Goal: Task Accomplishment & Management: Manage account settings

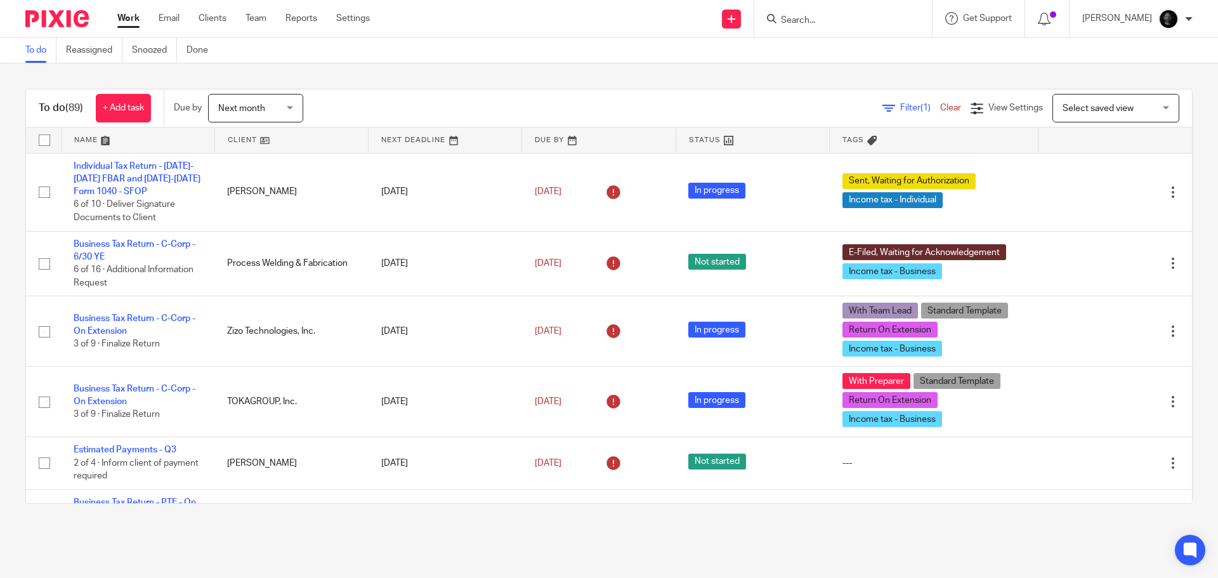
click at [827, 20] on input "Search" at bounding box center [837, 20] width 114 height 11
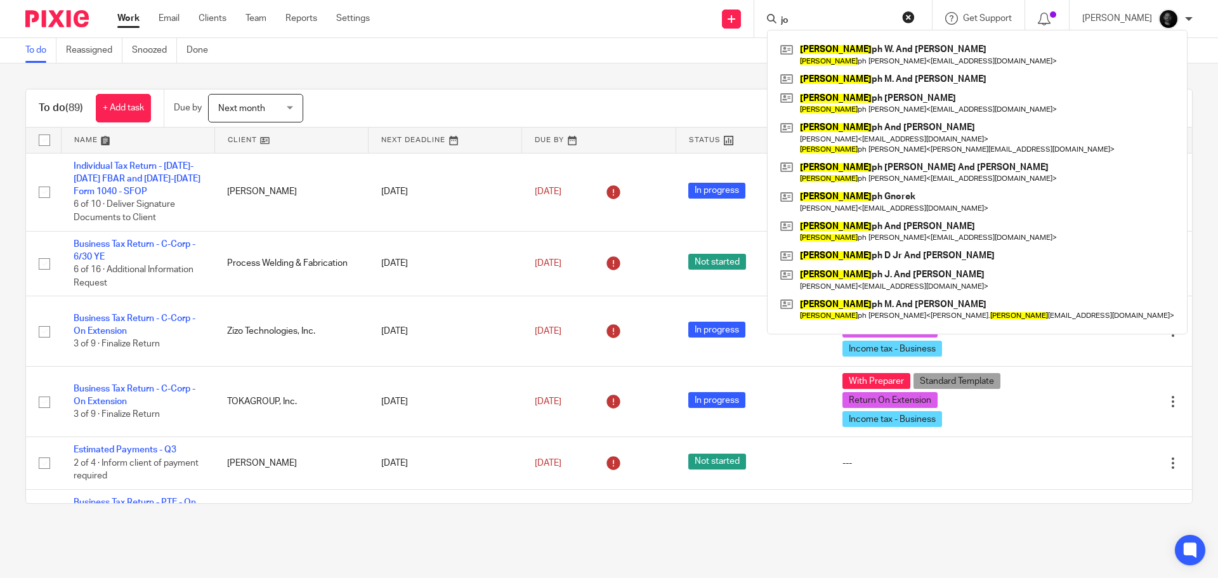
type input "j"
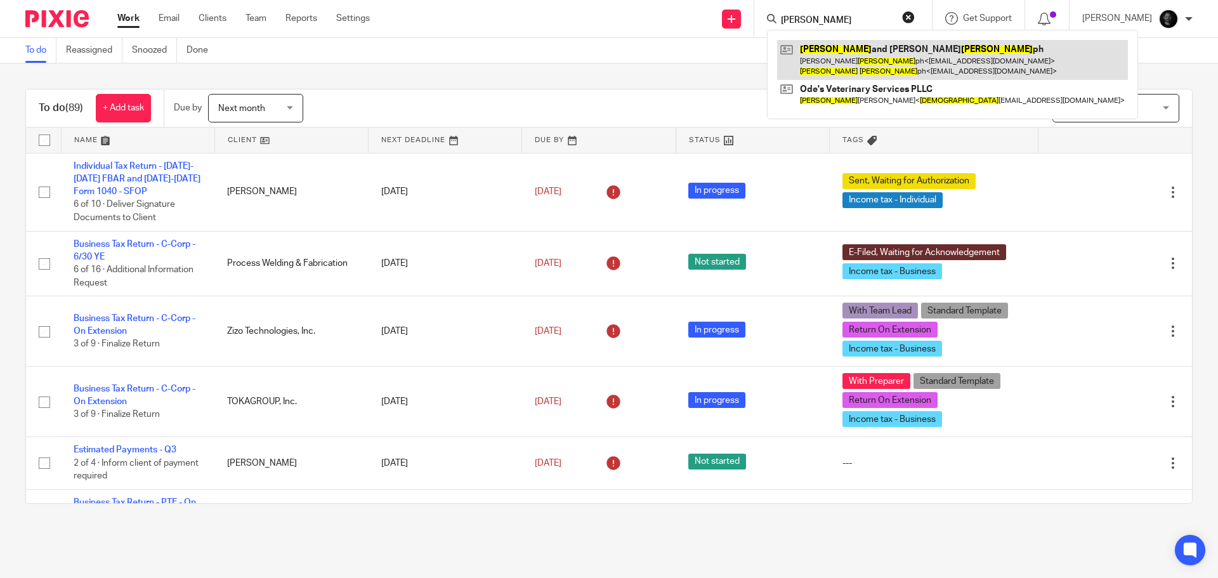
type input "john jose"
click at [861, 52] on link at bounding box center [952, 59] width 351 height 39
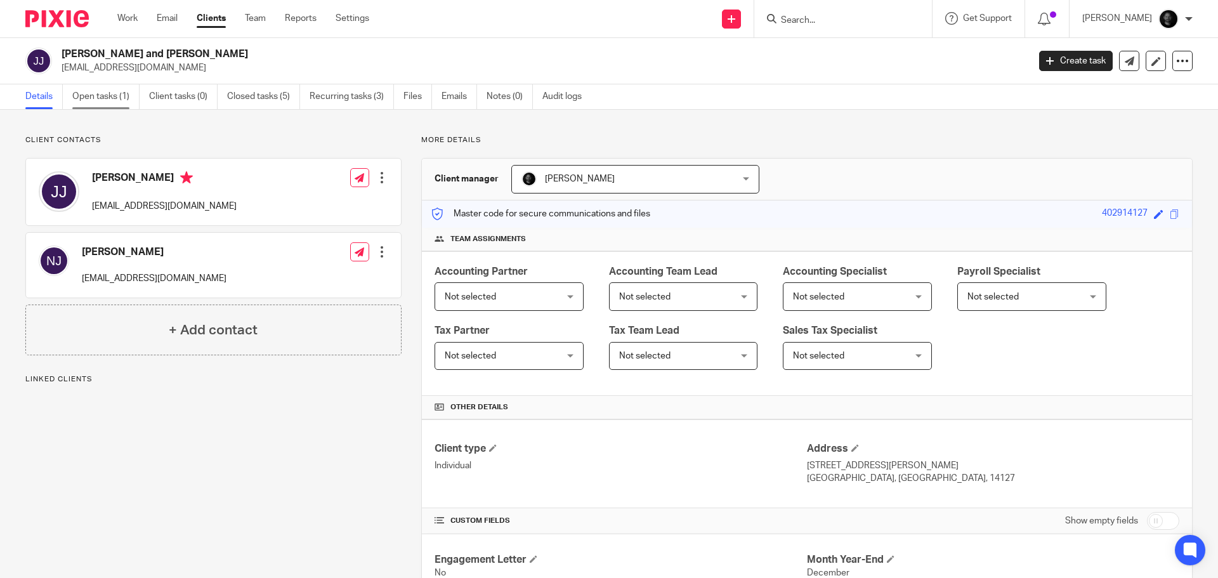
click at [100, 95] on link "Open tasks (1)" at bounding box center [105, 96] width 67 height 25
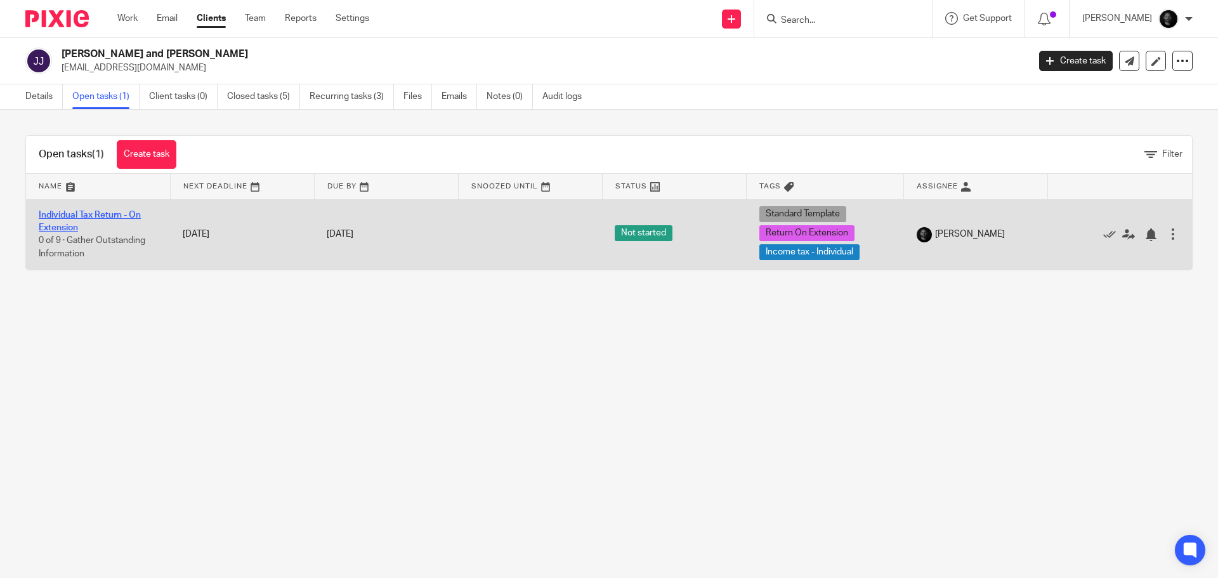
click at [114, 214] on link "Individual Tax Return - On Extension" at bounding box center [90, 222] width 102 height 22
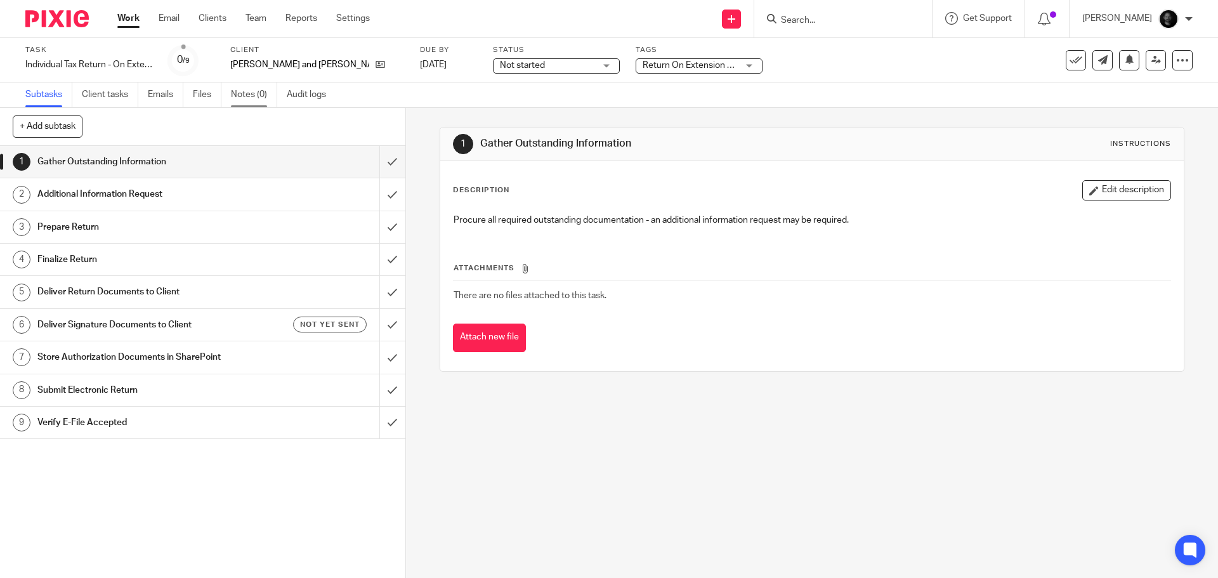
click at [244, 101] on link "Notes (0)" at bounding box center [254, 94] width 46 height 25
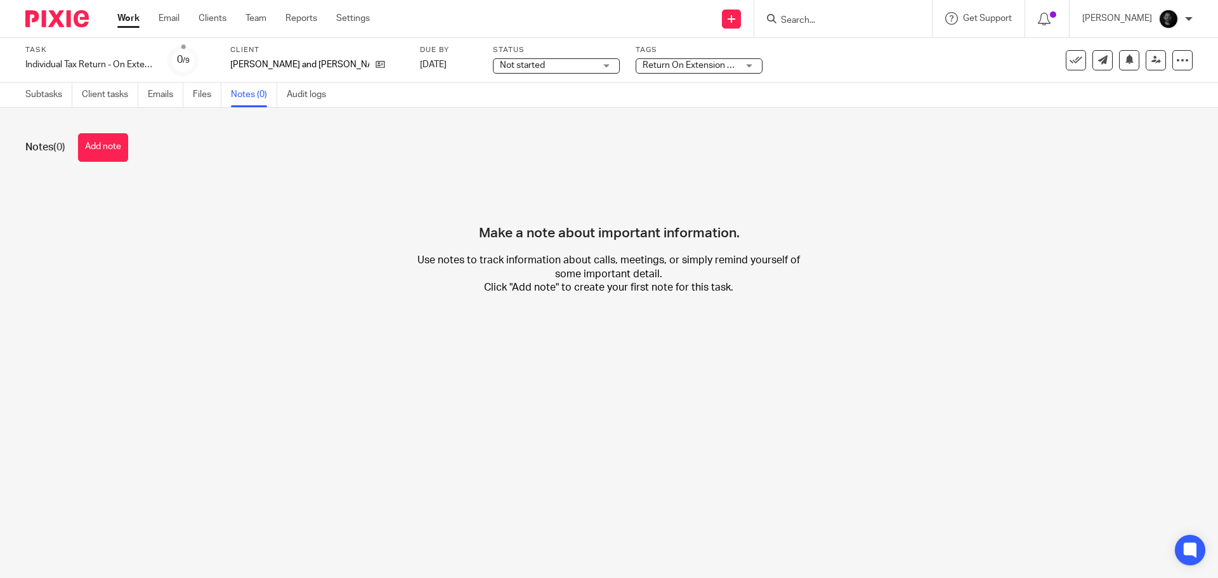
click at [95, 146] on button "Add note" at bounding box center [103, 147] width 50 height 29
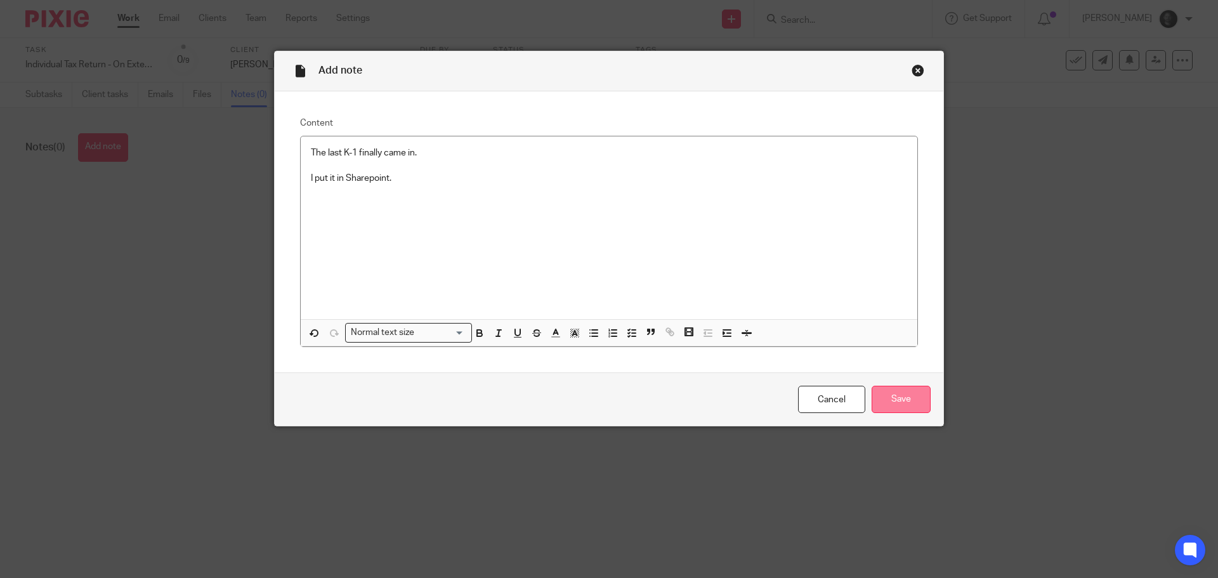
click at [895, 390] on input "Save" at bounding box center [901, 399] width 59 height 27
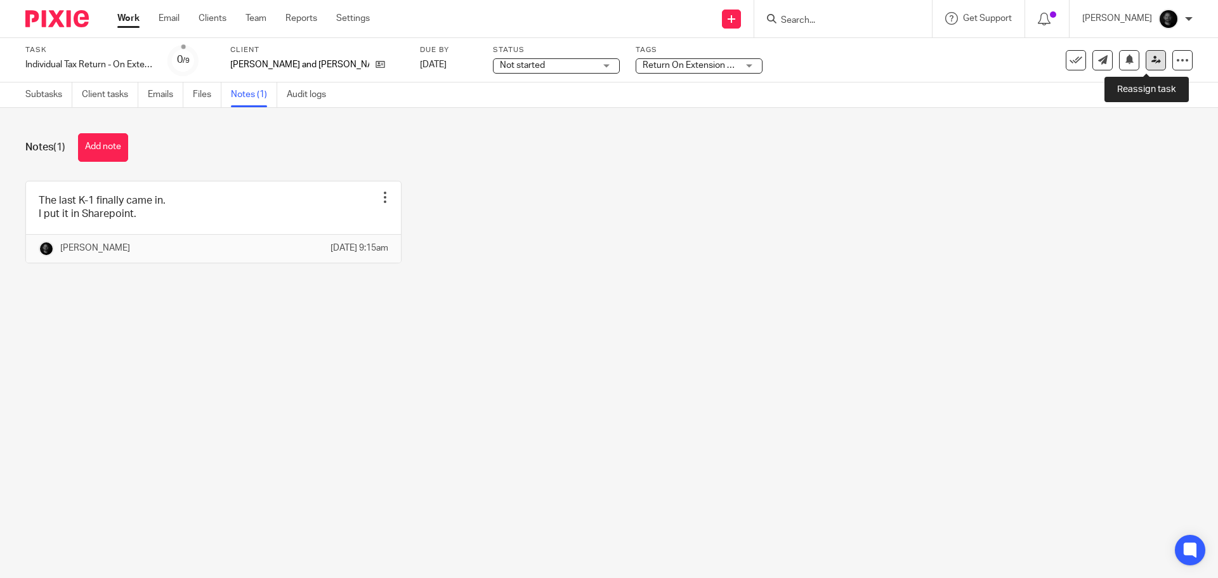
click at [1153, 53] on link at bounding box center [1156, 60] width 20 height 20
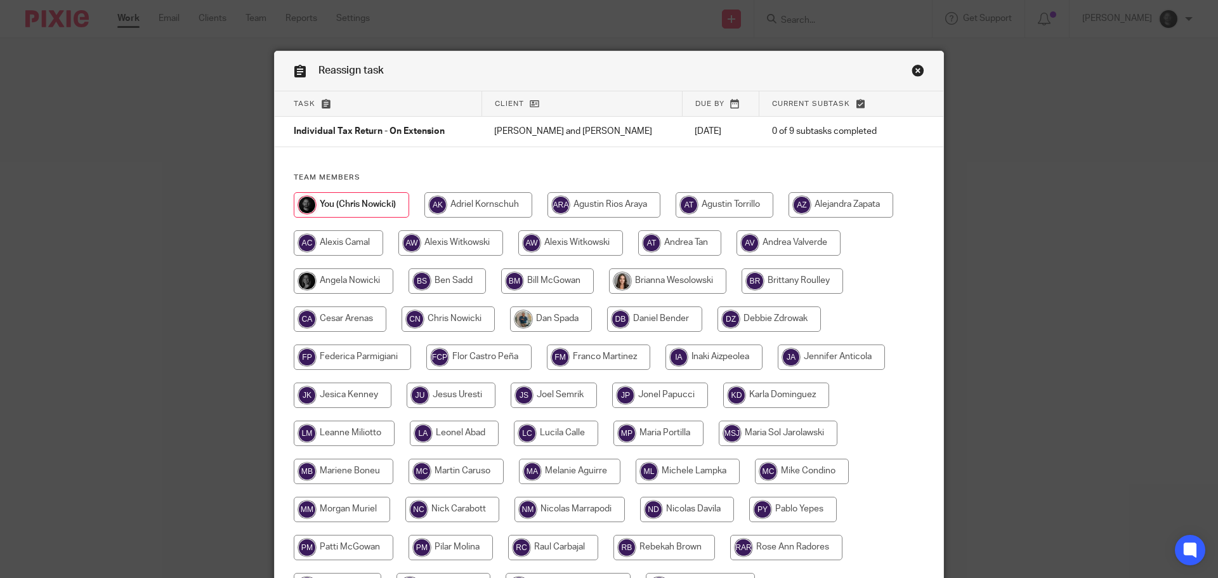
click at [919, 70] on link "Close this dialog window" at bounding box center [918, 72] width 13 height 17
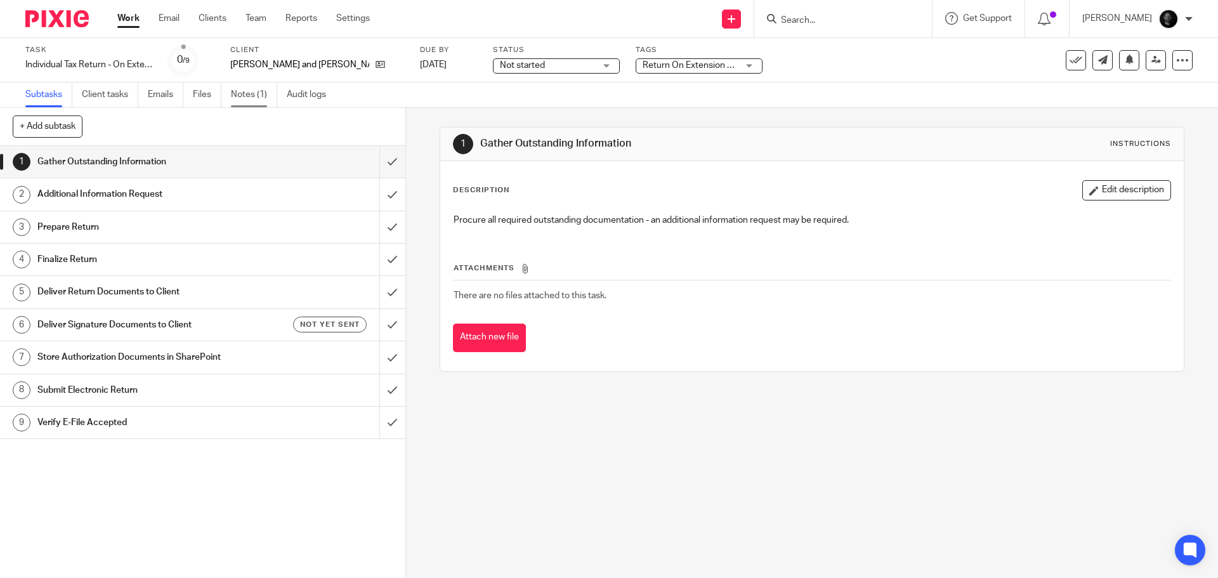
click at [242, 96] on link "Notes (1)" at bounding box center [254, 94] width 46 height 25
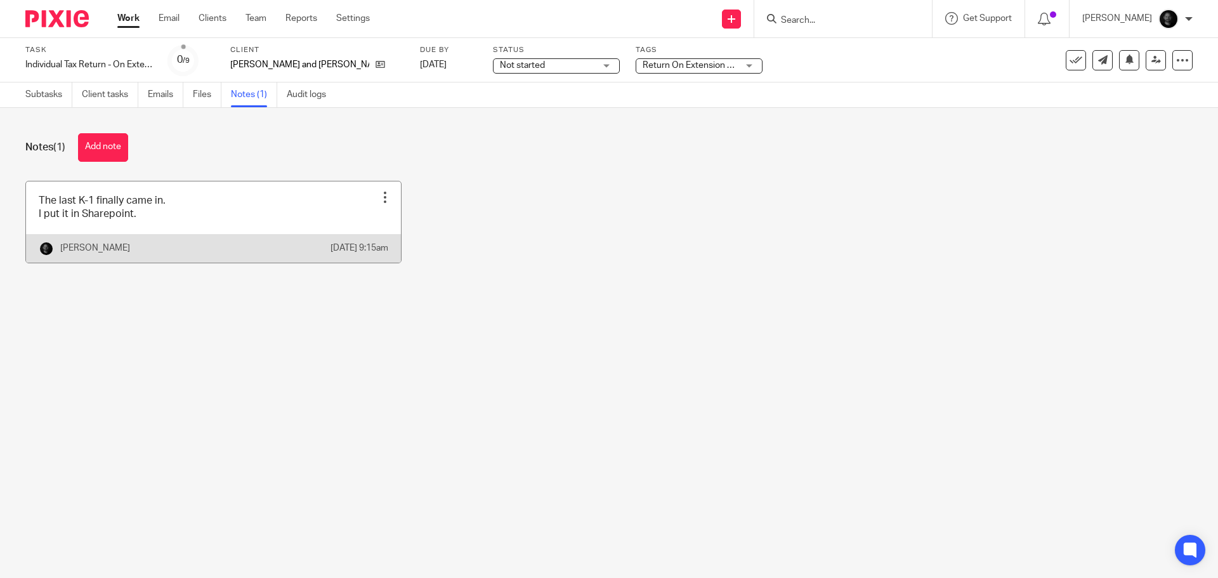
click at [160, 223] on link at bounding box center [213, 221] width 375 height 81
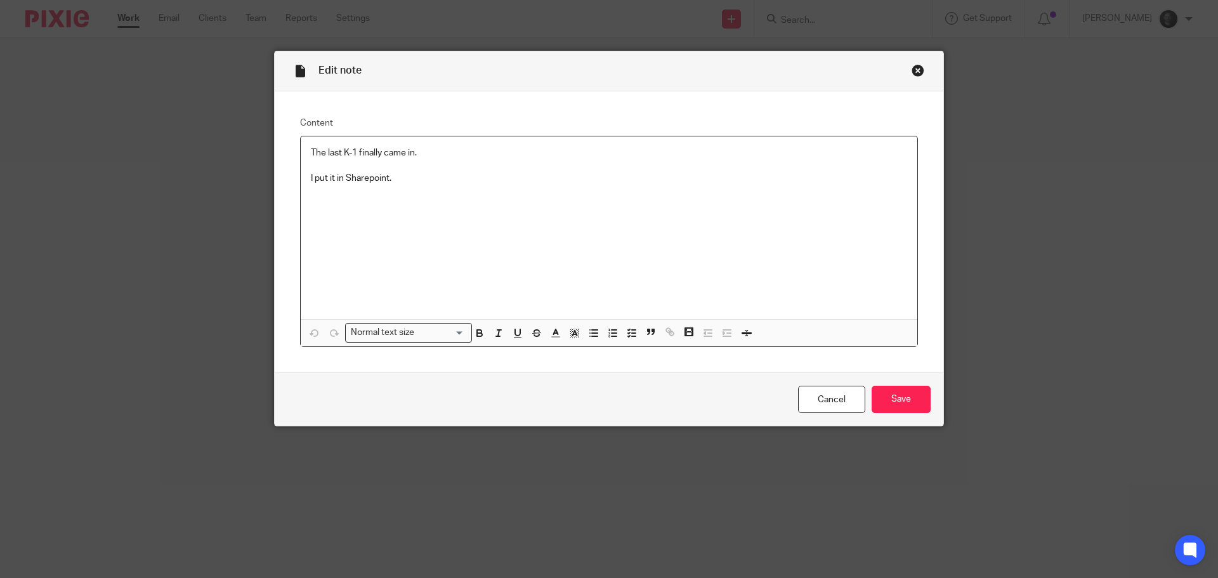
click at [407, 181] on p "I put it in Sharepoint." at bounding box center [609, 178] width 596 height 13
click at [904, 400] on input "Save" at bounding box center [901, 399] width 59 height 27
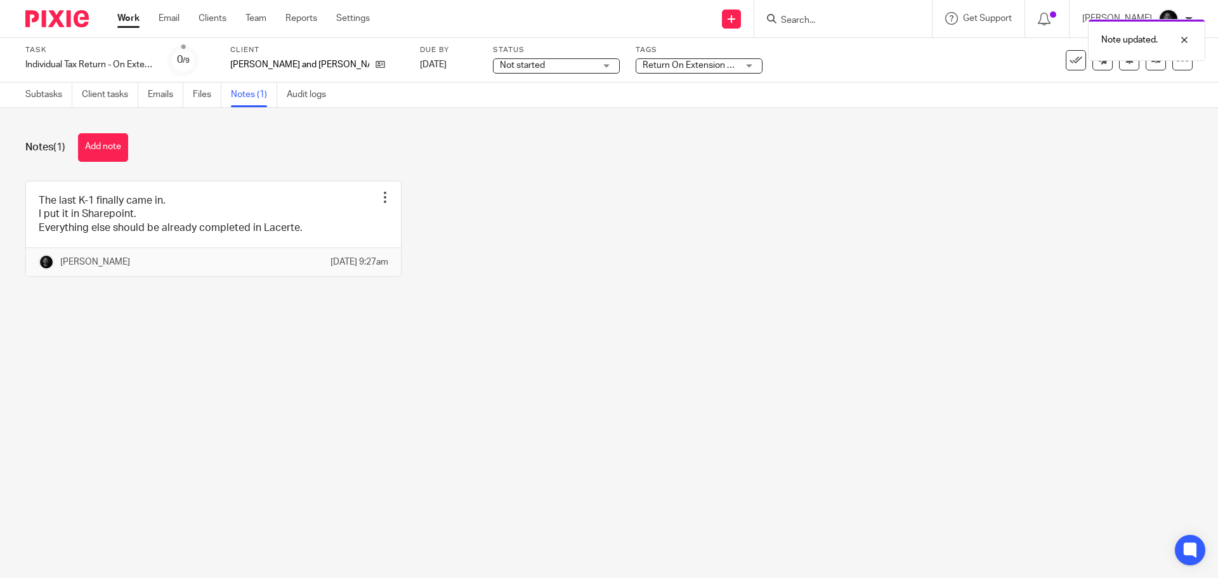
click at [648, 69] on span "Return On Extension + 2" at bounding box center [691, 65] width 96 height 9
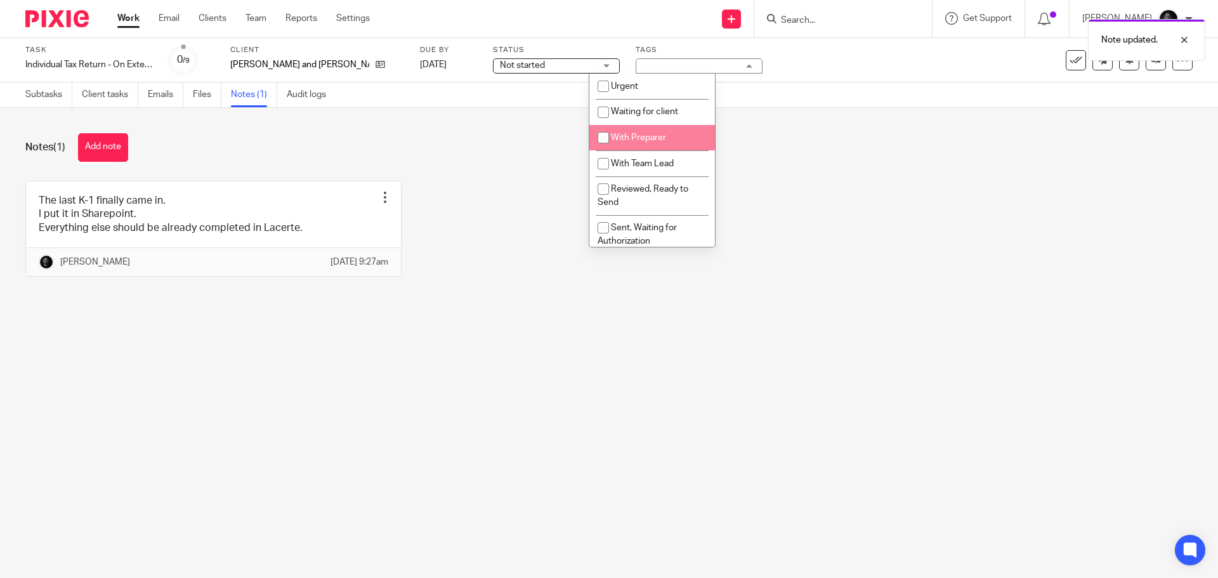
click at [636, 131] on li "With Preparer" at bounding box center [652, 138] width 126 height 26
checkbox input "true"
click at [508, 174] on div "Notes (1) Add note The last K-1 finally came in. I put it in Sharepoint. Everyt…" at bounding box center [609, 214] width 1218 height 213
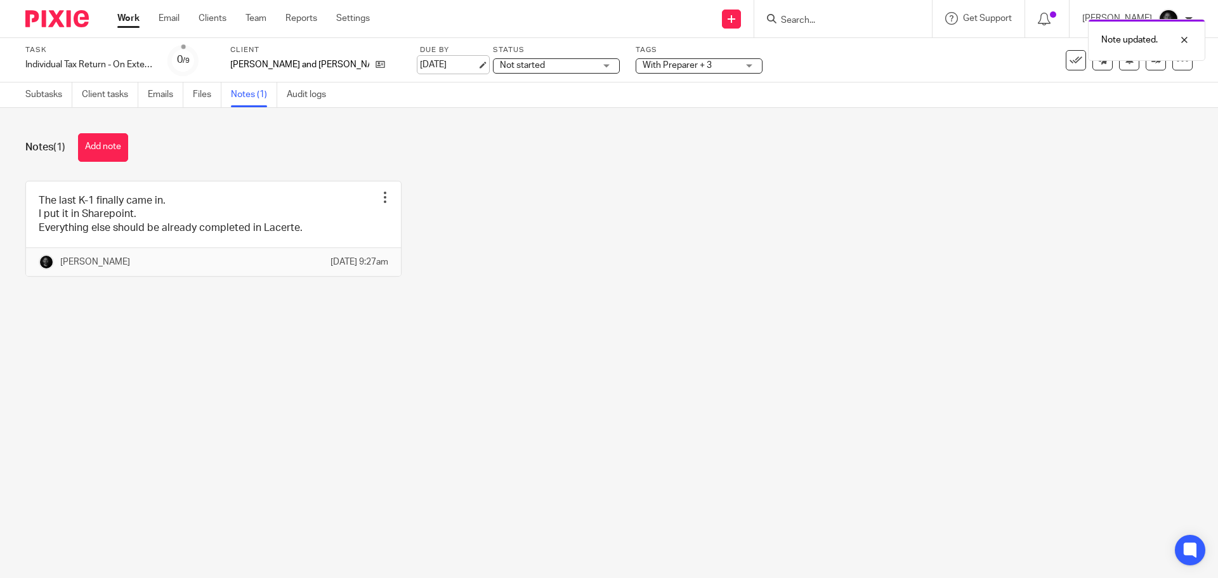
click at [429, 65] on link "[DATE]" at bounding box center [448, 64] width 57 height 13
click at [1151, 63] on icon at bounding box center [1156, 60] width 10 height 10
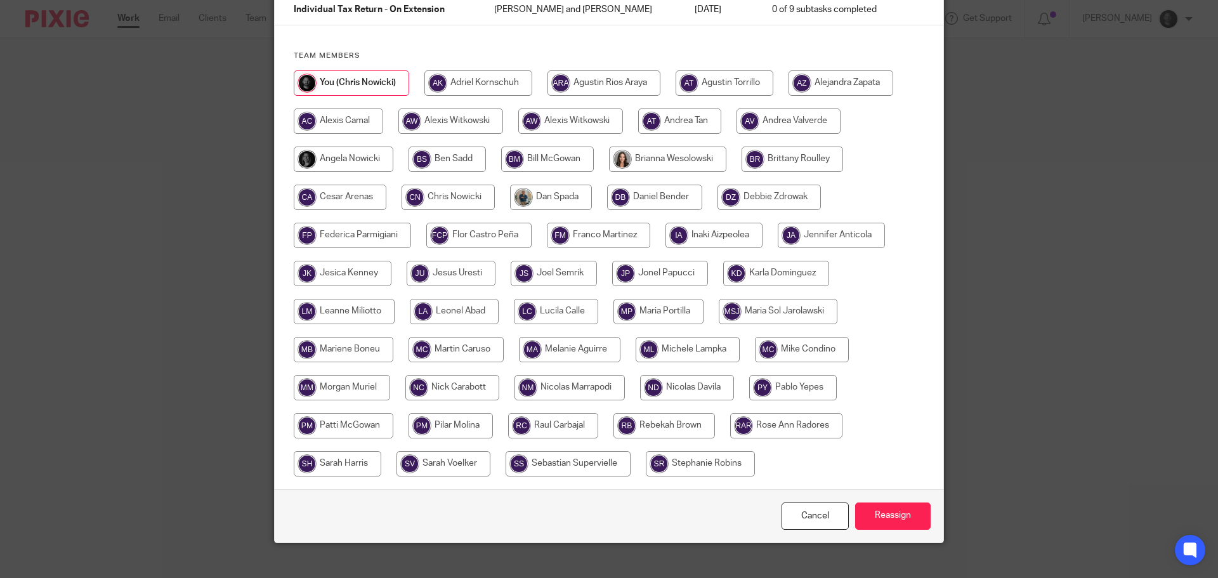
scroll to position [127, 0]
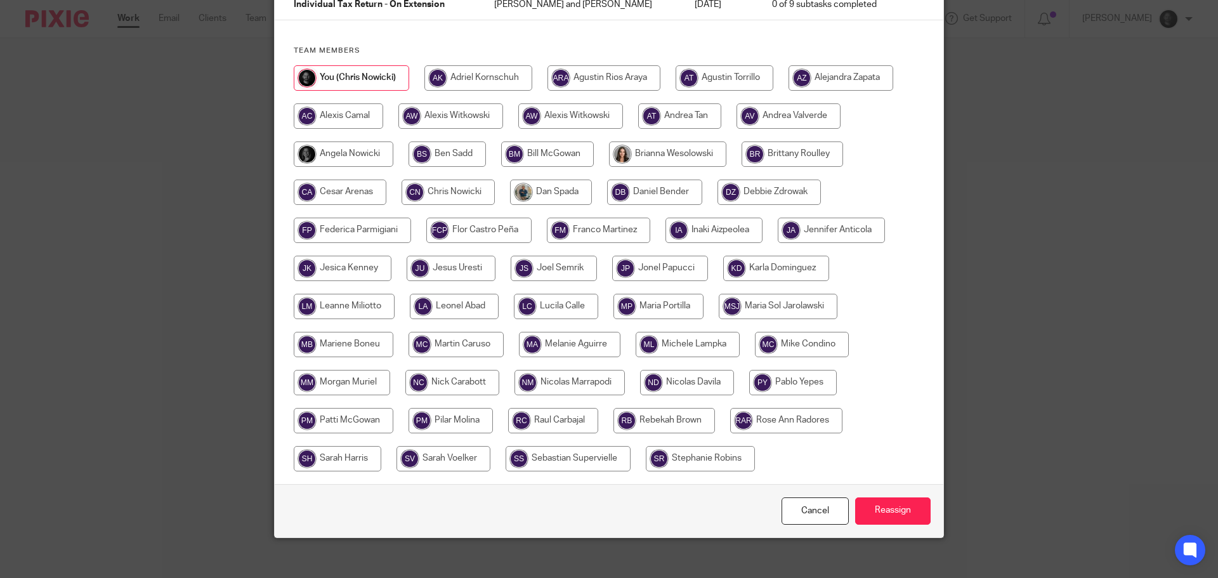
click at [348, 306] on input "radio" at bounding box center [344, 306] width 101 height 25
radio input "true"
drag, startPoint x: 870, startPoint y: 504, endPoint x: 894, endPoint y: 494, distance: 25.9
click at [870, 504] on input "Reassign" at bounding box center [892, 510] width 75 height 27
